Goal: Transaction & Acquisition: Book appointment/travel/reservation

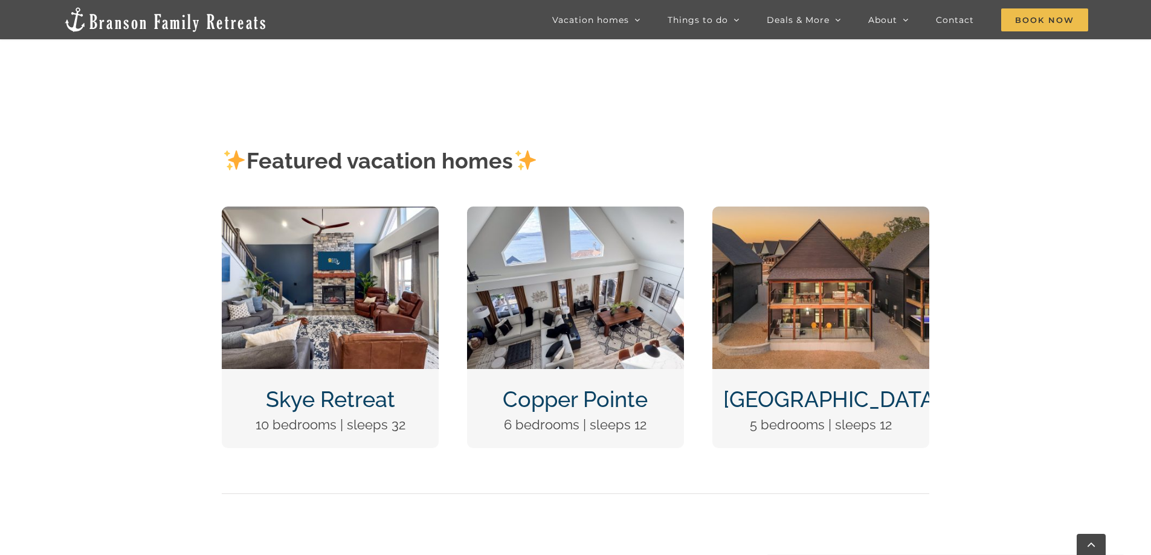
scroll to position [242, 0]
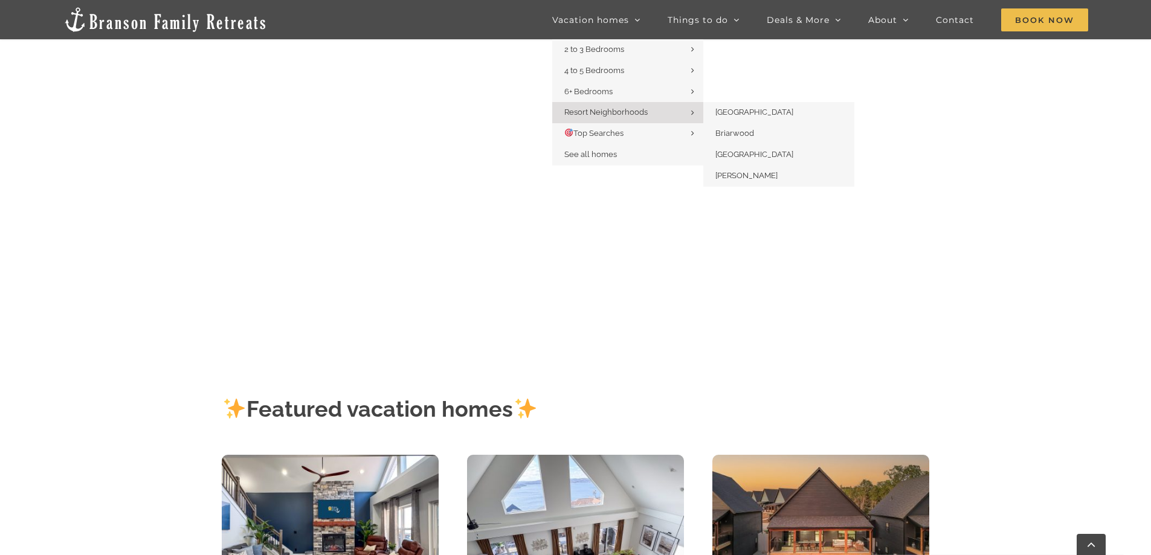
click at [641, 113] on span "Resort Neighborhoods" at bounding box center [605, 112] width 83 height 9
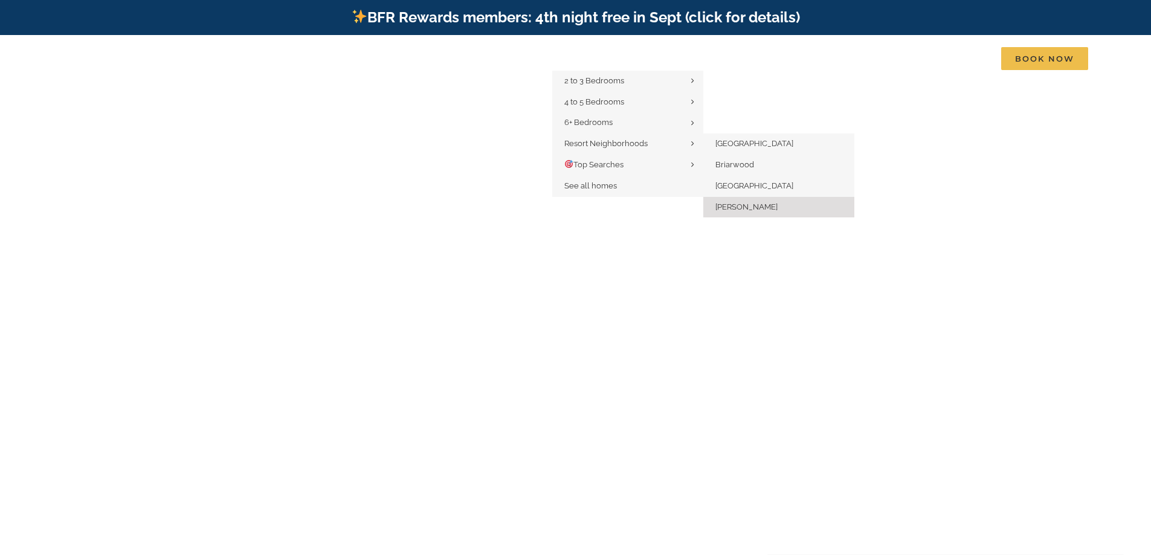
click at [740, 204] on span "[PERSON_NAME]" at bounding box center [747, 206] width 62 height 9
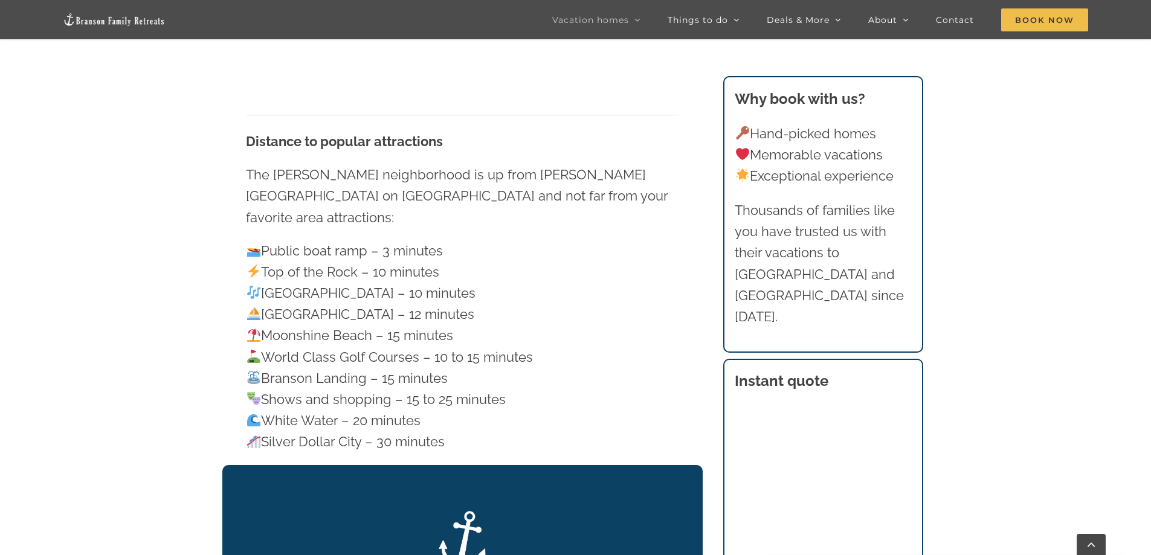
scroll to position [1692, 0]
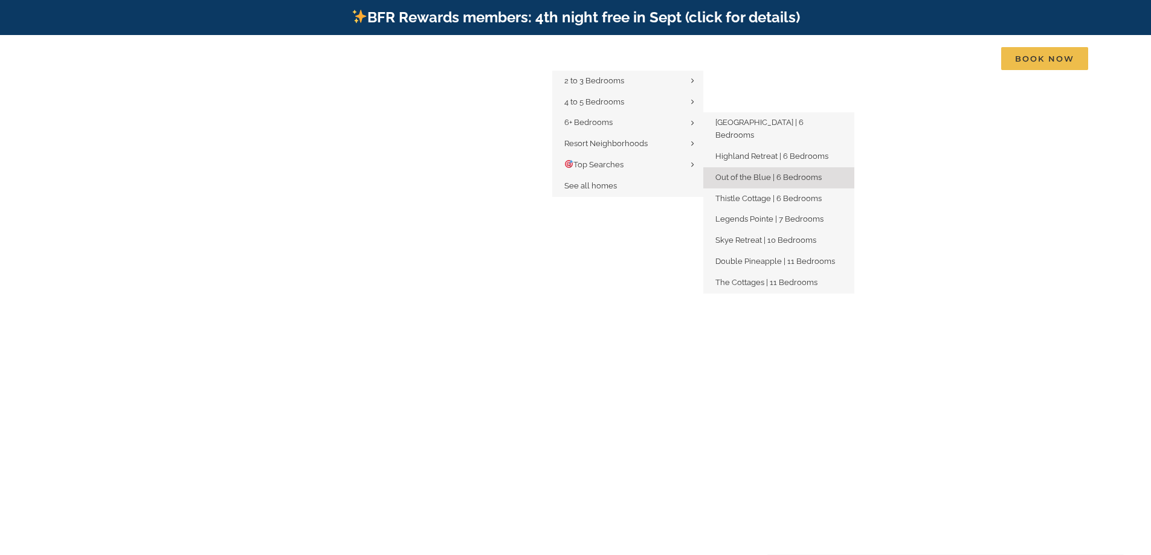
click at [732, 173] on span "Out of the Blue | 6 Bedrooms" at bounding box center [769, 177] width 106 height 9
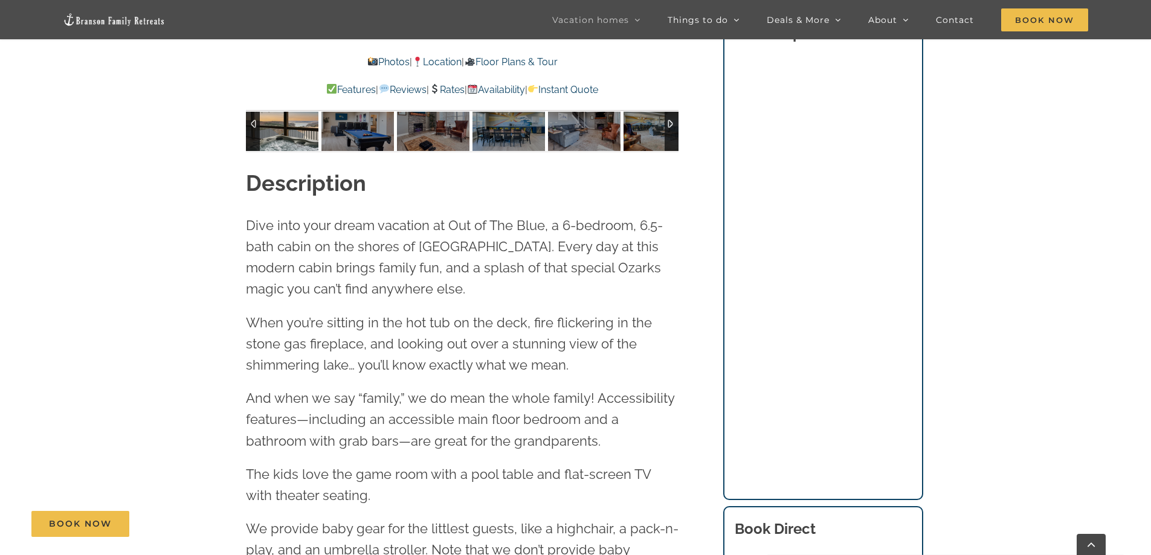
scroll to position [1027, 0]
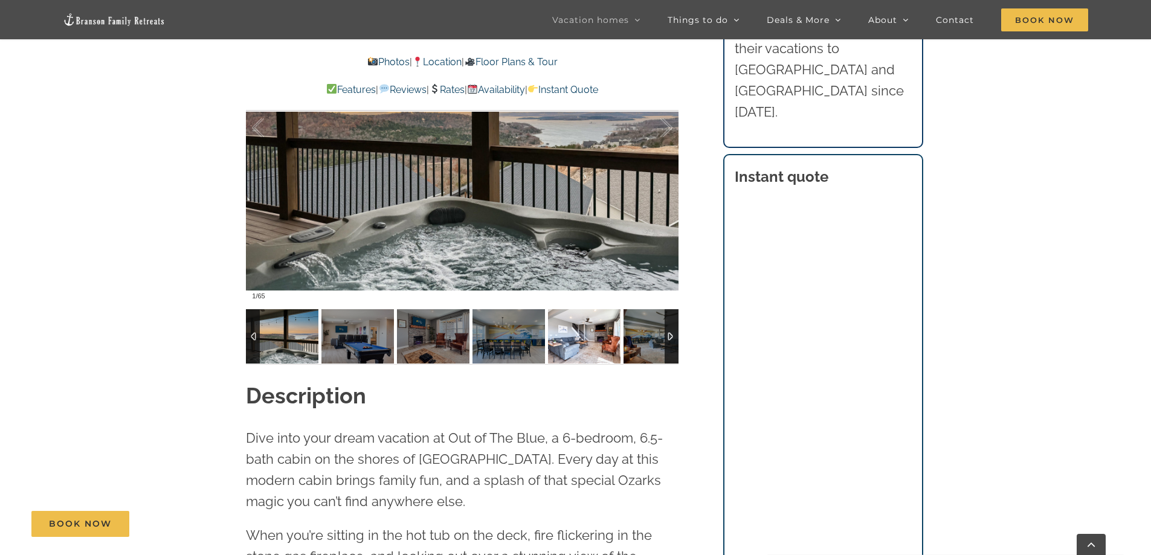
click at [590, 330] on img at bounding box center [584, 336] width 73 height 54
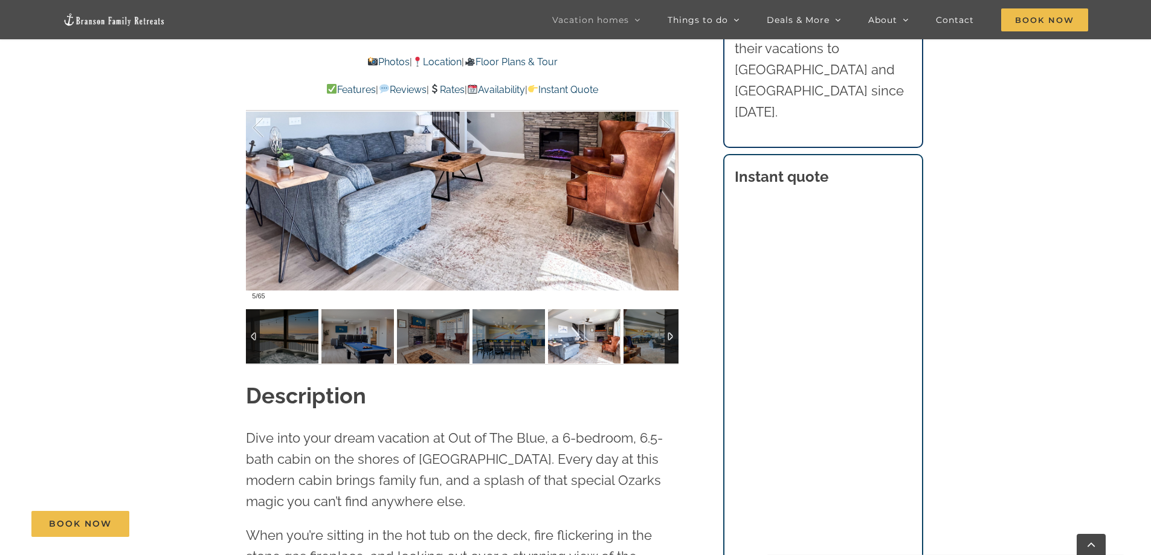
click at [670, 337] on div at bounding box center [672, 336] width 14 height 54
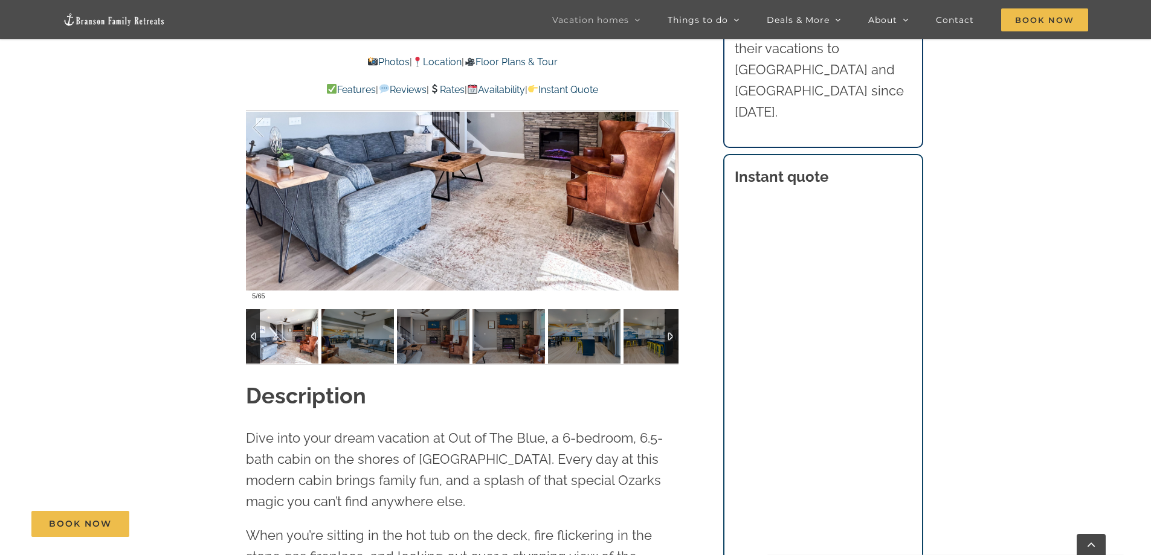
click at [670, 337] on div at bounding box center [672, 336] width 14 height 54
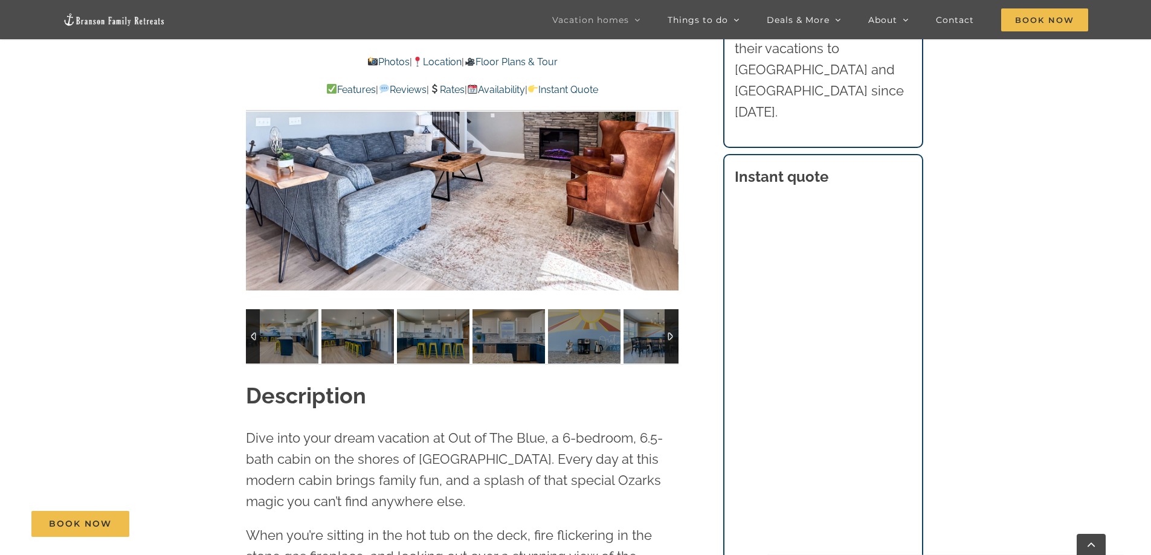
click at [670, 337] on div at bounding box center [672, 336] width 14 height 54
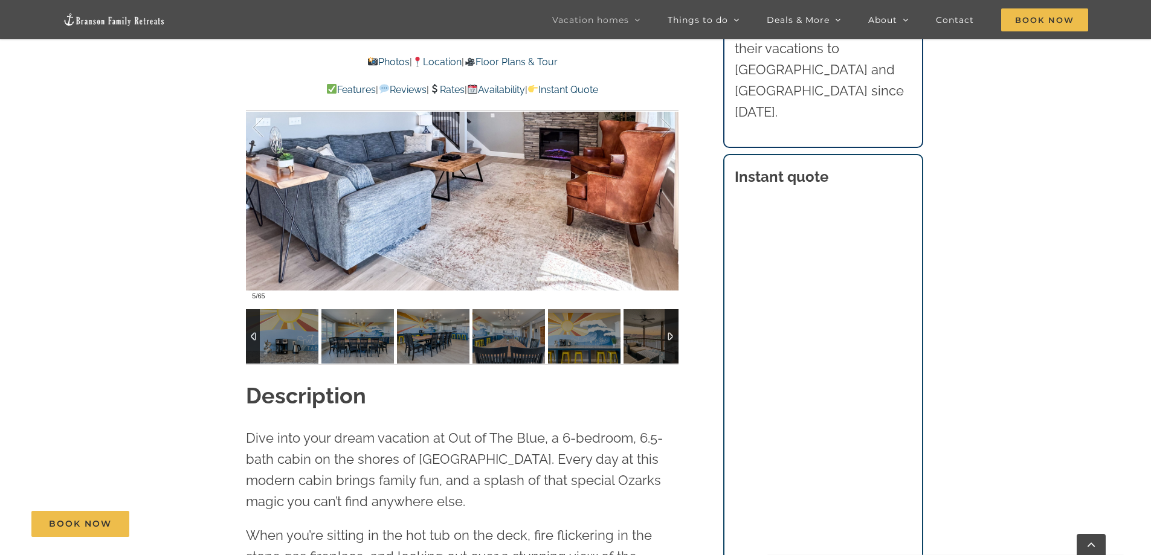
click at [670, 337] on div at bounding box center [672, 336] width 14 height 54
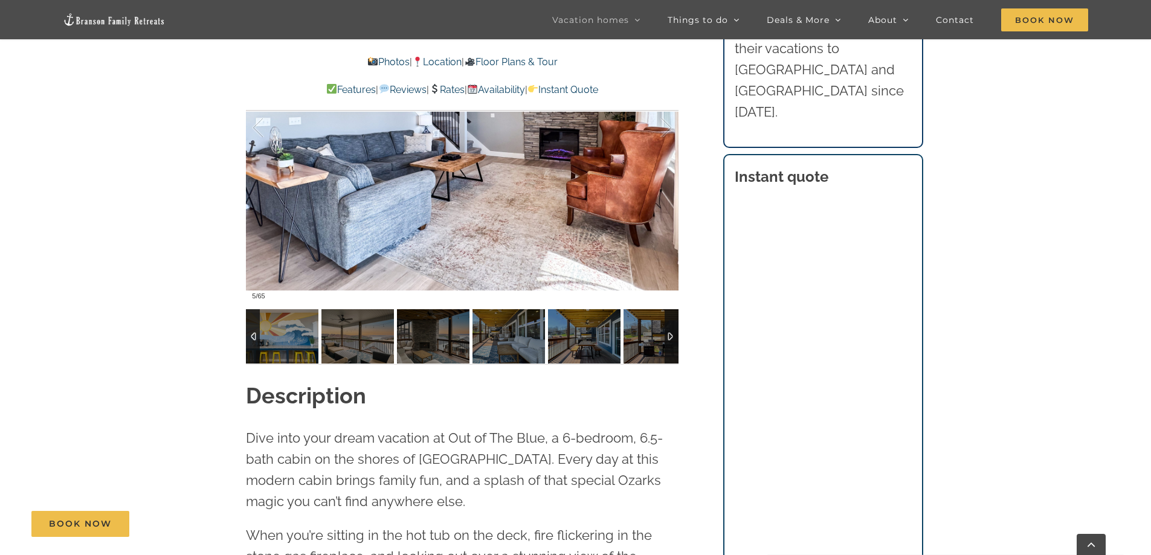
click at [670, 337] on div at bounding box center [672, 336] width 14 height 54
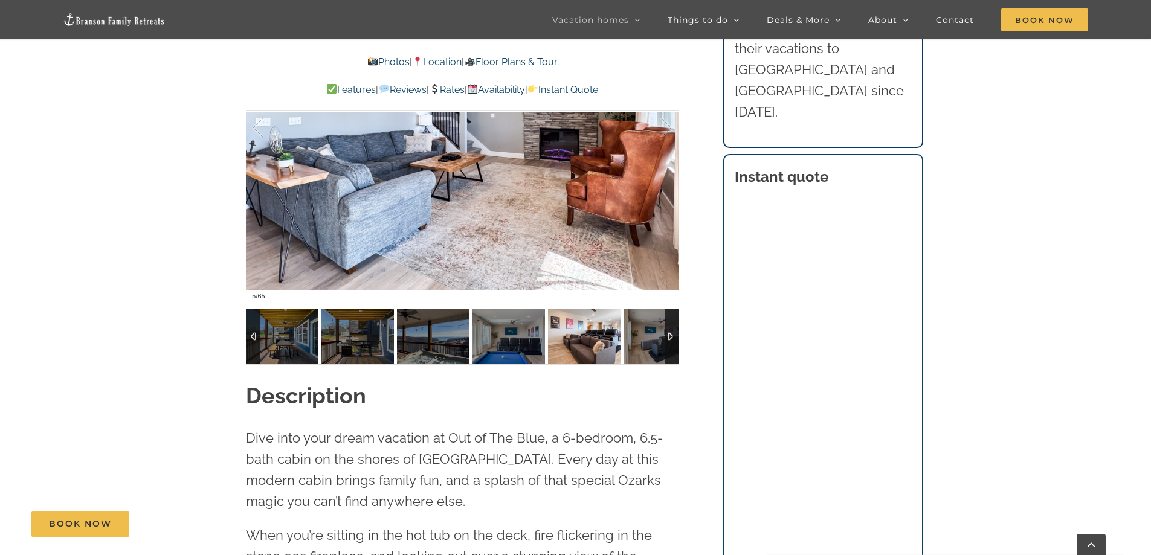
click at [607, 340] on img at bounding box center [584, 336] width 73 height 54
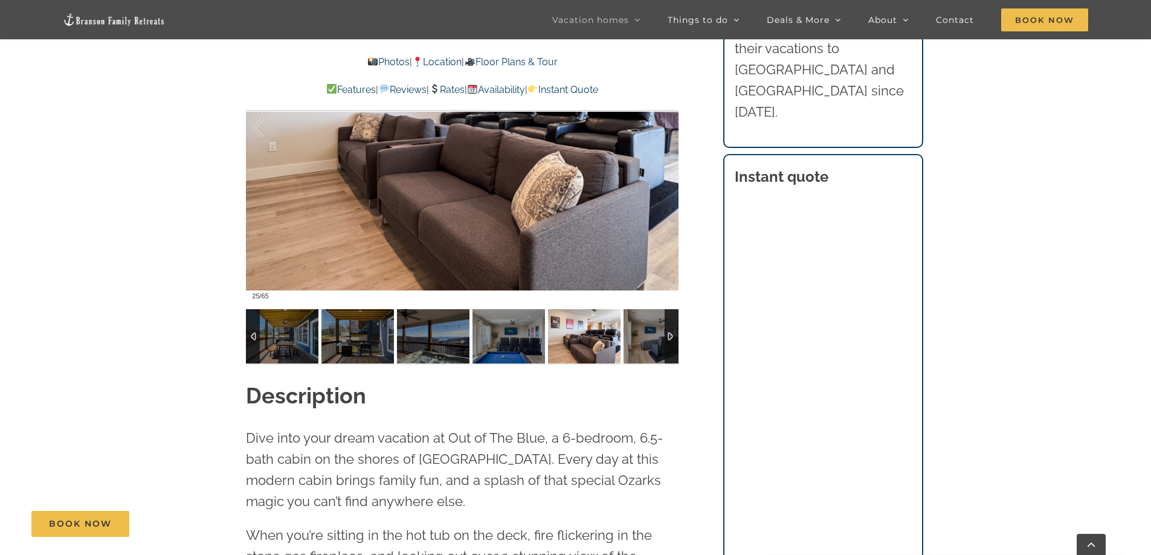
click at [670, 336] on div at bounding box center [672, 336] width 14 height 54
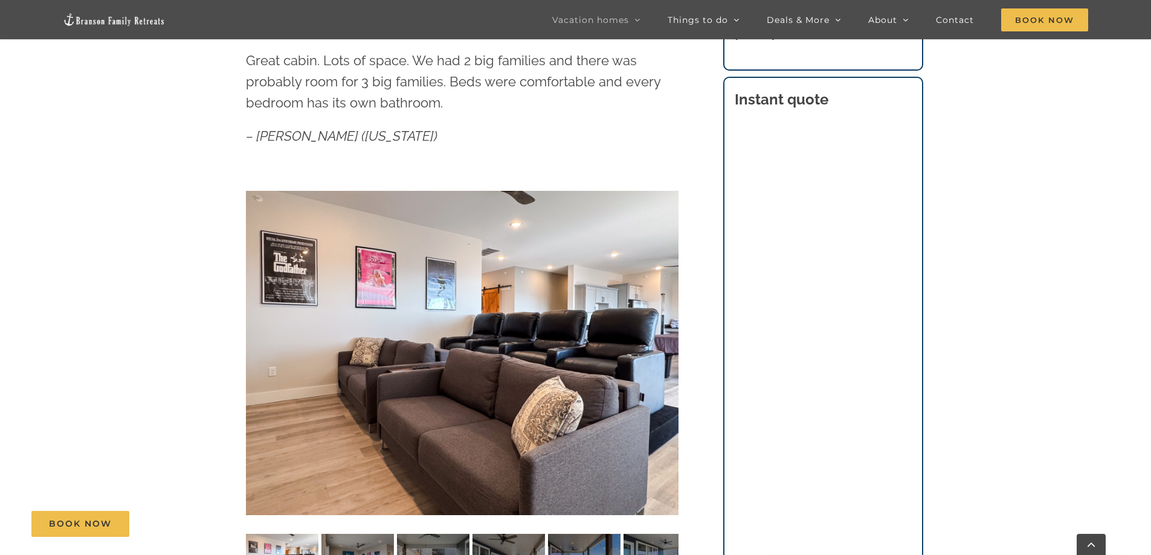
scroll to position [483, 0]
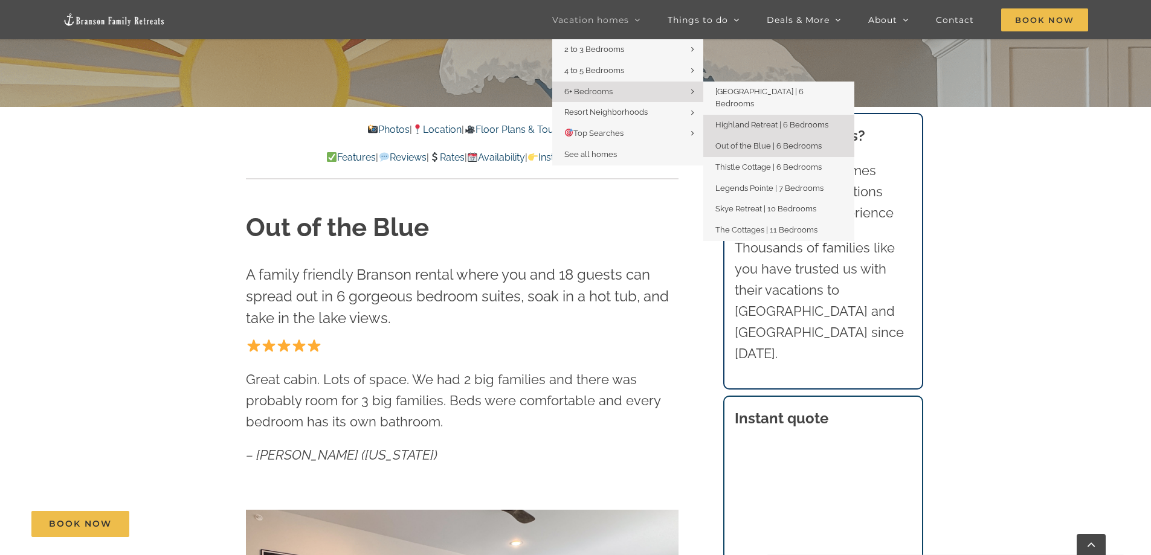
click at [742, 120] on span "Highland Retreat | 6 Bedrooms" at bounding box center [772, 124] width 113 height 9
